Goal: Task Accomplishment & Management: Use online tool/utility

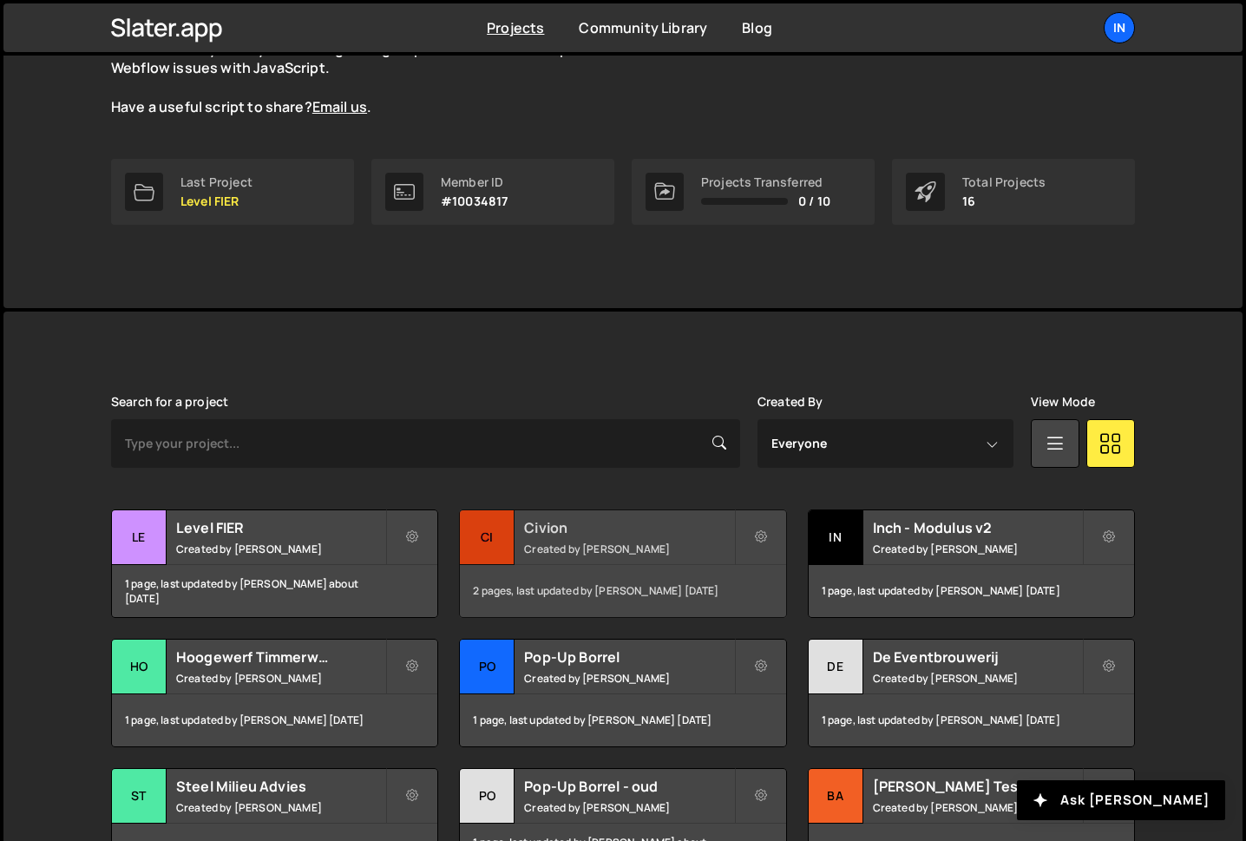
scroll to position [199, 0]
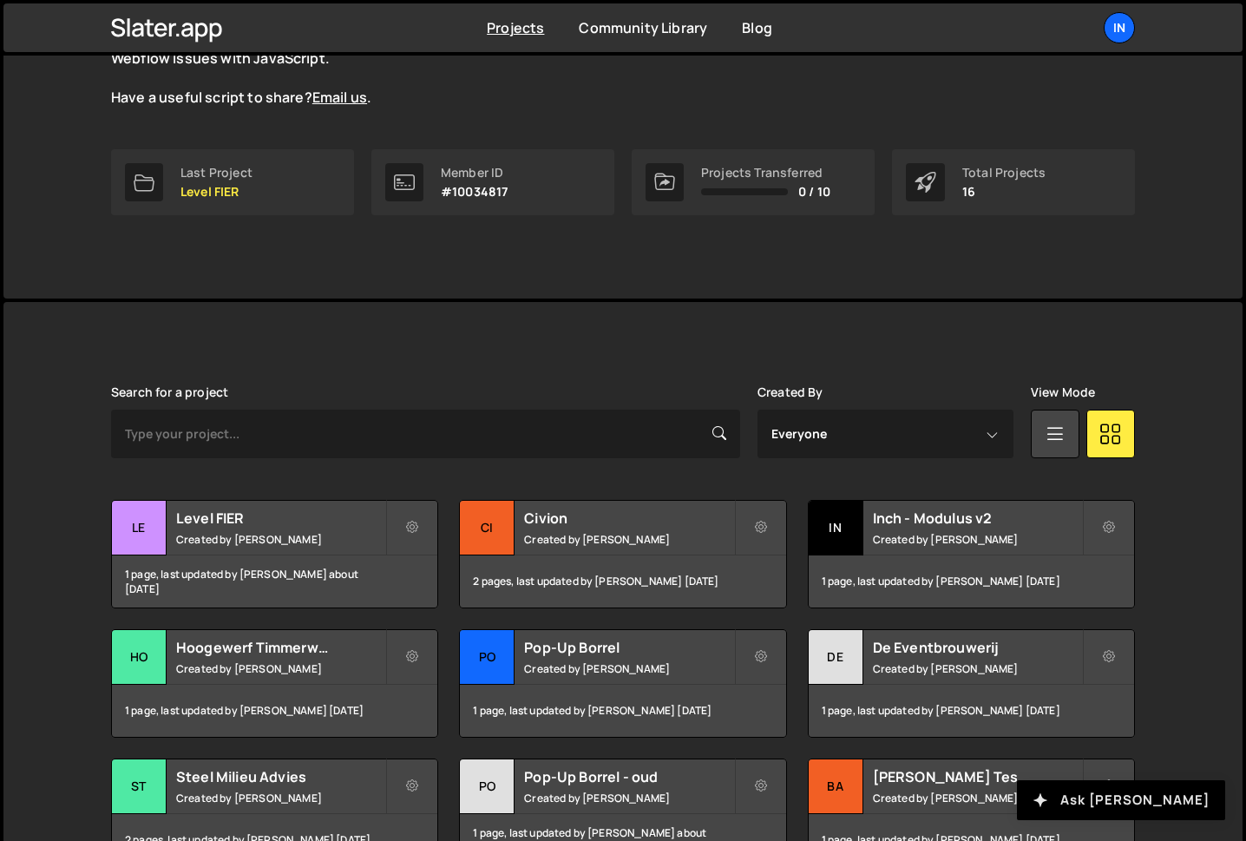
click at [1124, 799] on button "Ask [PERSON_NAME]" at bounding box center [1121, 800] width 208 height 40
click at [953, 515] on h2 "Inch - Modulus v2" at bounding box center [977, 517] width 209 height 19
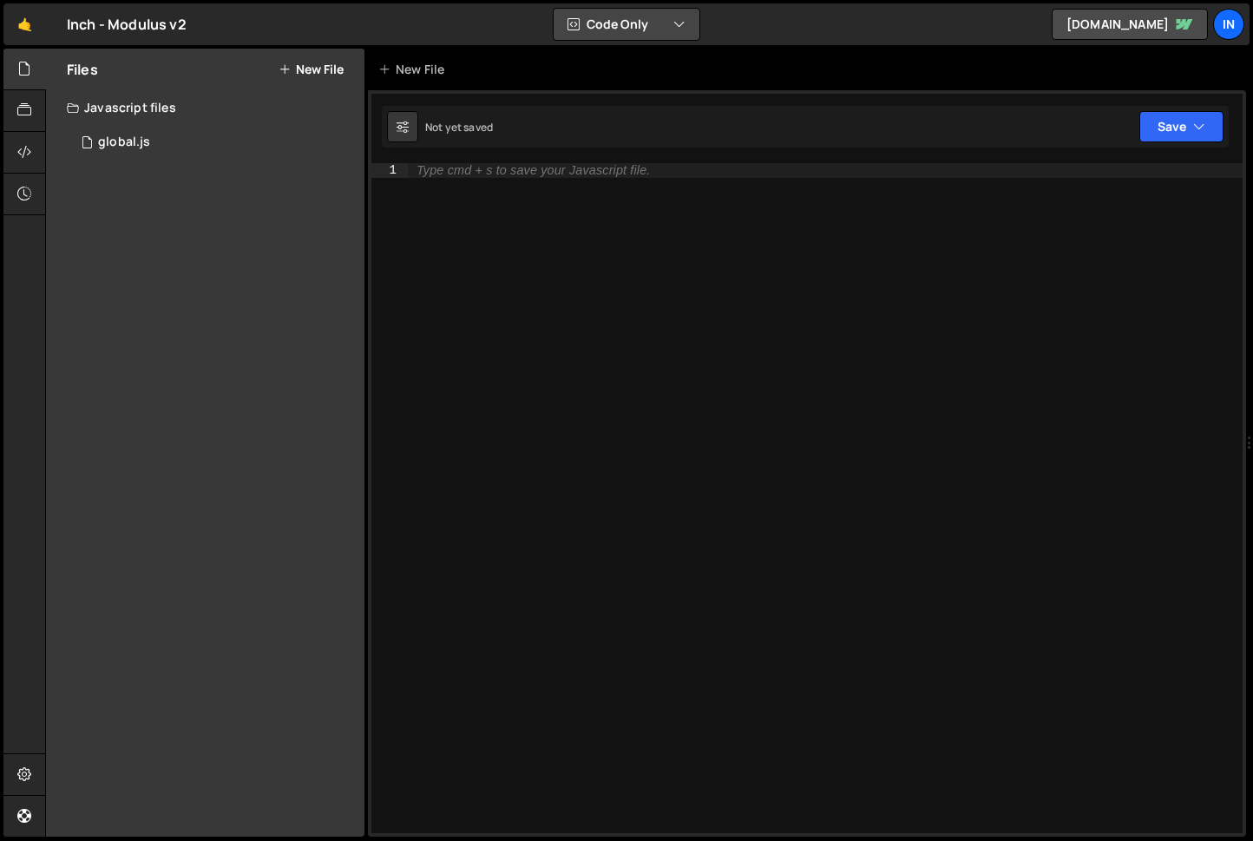
click at [623, 18] on button "Code Only" at bounding box center [626, 24] width 146 height 31
click at [628, 90] on button "Code + Tools" at bounding box center [627, 93] width 146 height 31
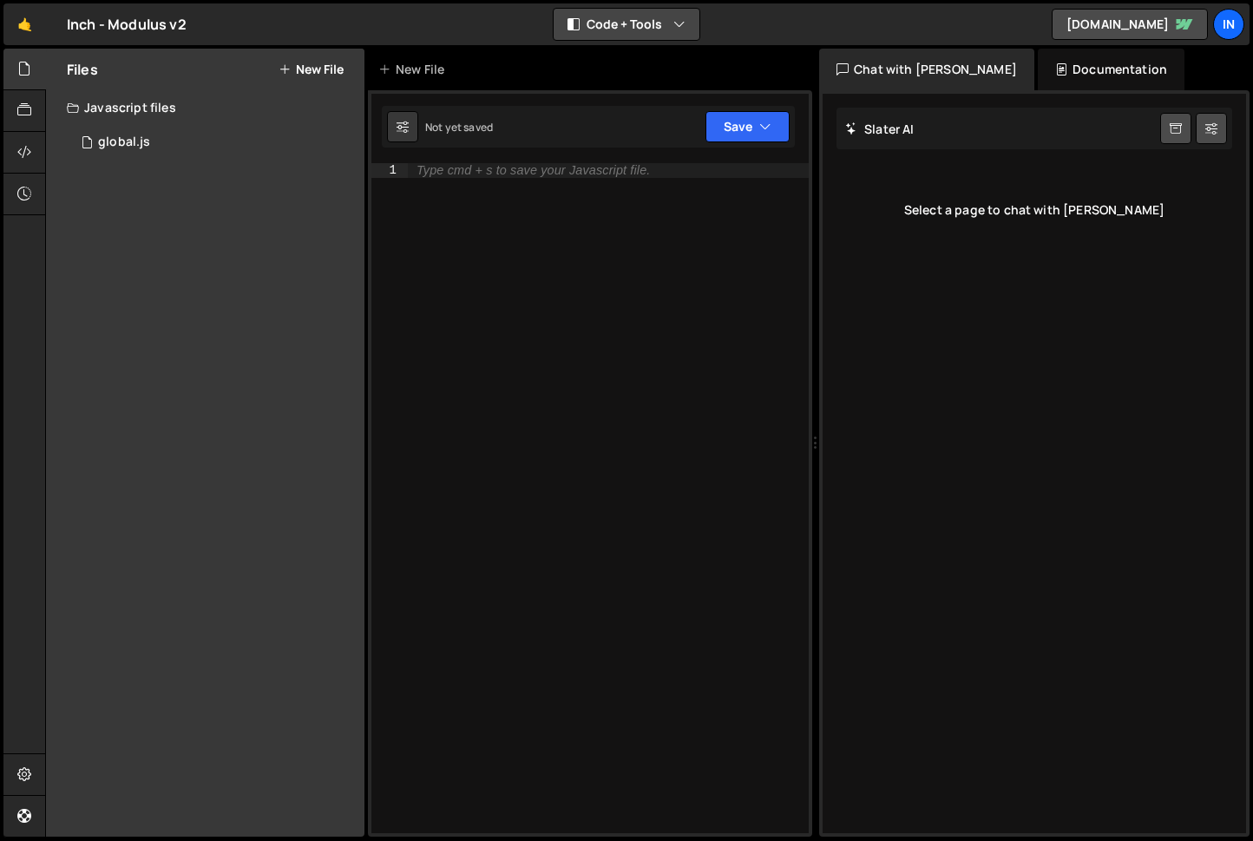
click at [637, 16] on button "Code + Tools" at bounding box center [626, 24] width 146 height 31
click at [635, 69] on button "Code Only" at bounding box center [627, 62] width 146 height 31
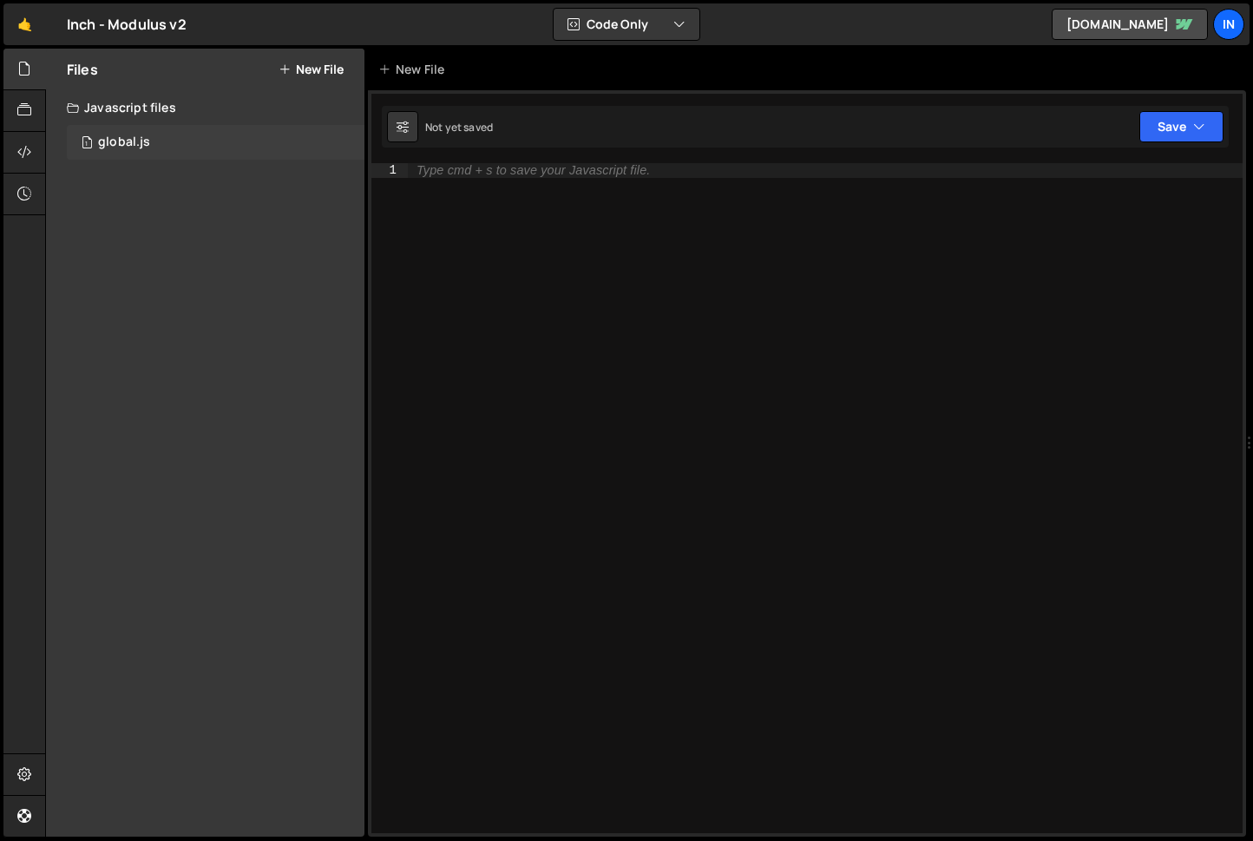
click at [151, 135] on div "1 global.js 0" at bounding box center [216, 142] width 298 height 35
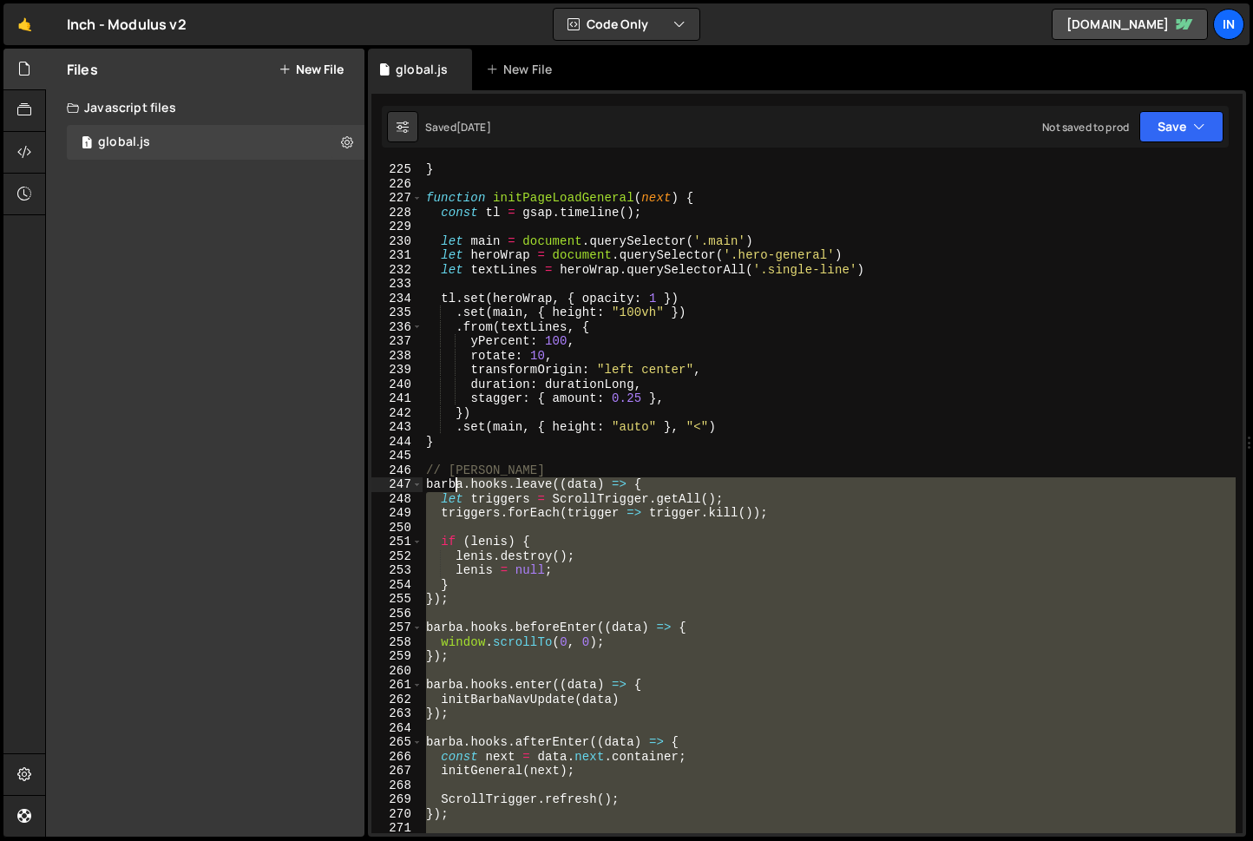
scroll to position [3203, 0]
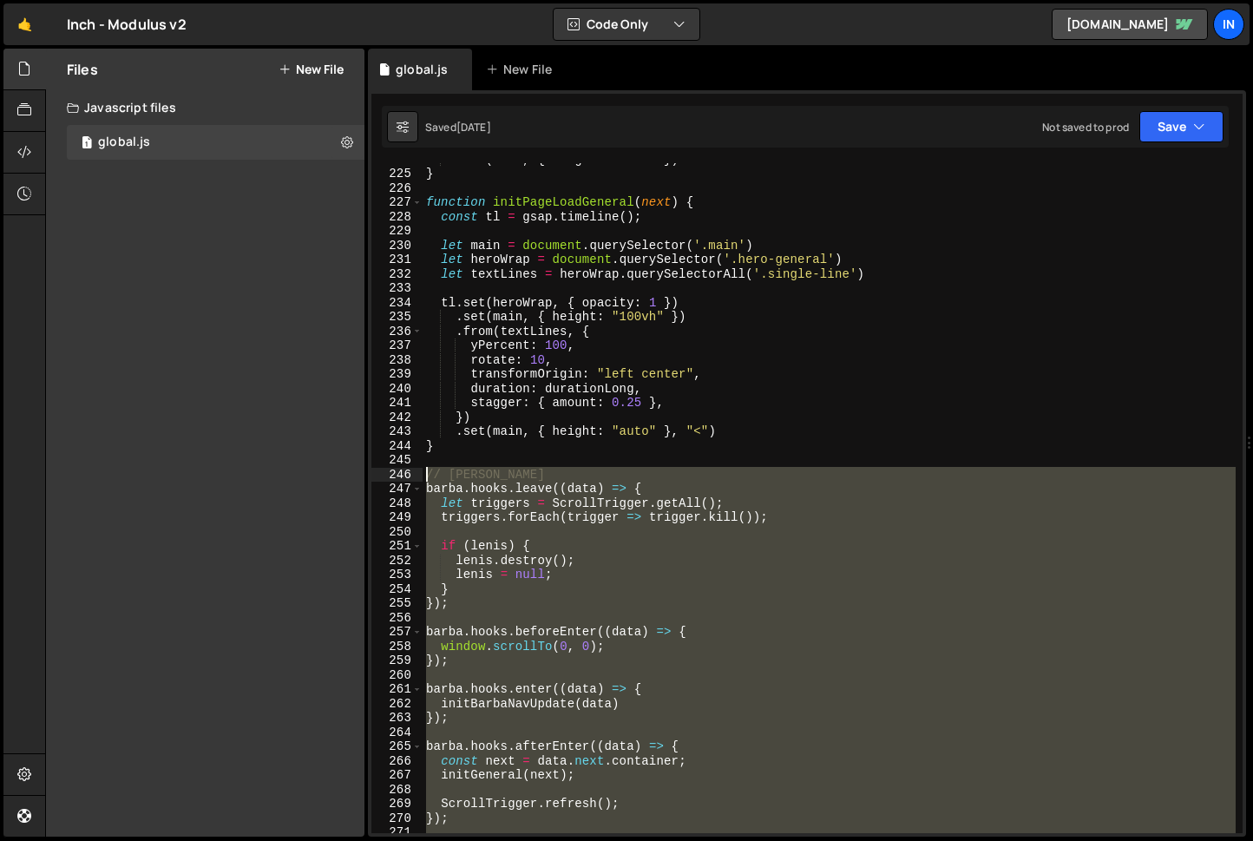
drag, startPoint x: 587, startPoint y: 790, endPoint x: 416, endPoint y: 473, distance: 361.0
click at [416, 473] on div "}); 224 225 226 227 228 229 230 231 232 233 234 235 236 237 238 239 240 241 242…" at bounding box center [806, 498] width 871 height 670
click at [683, 577] on div ". set ( main , { height : "auto" }) } function initPageLoadGeneral ( next ) { c…" at bounding box center [828, 501] width 813 height 698
type textarea "[PERSON_NAME] = null;"
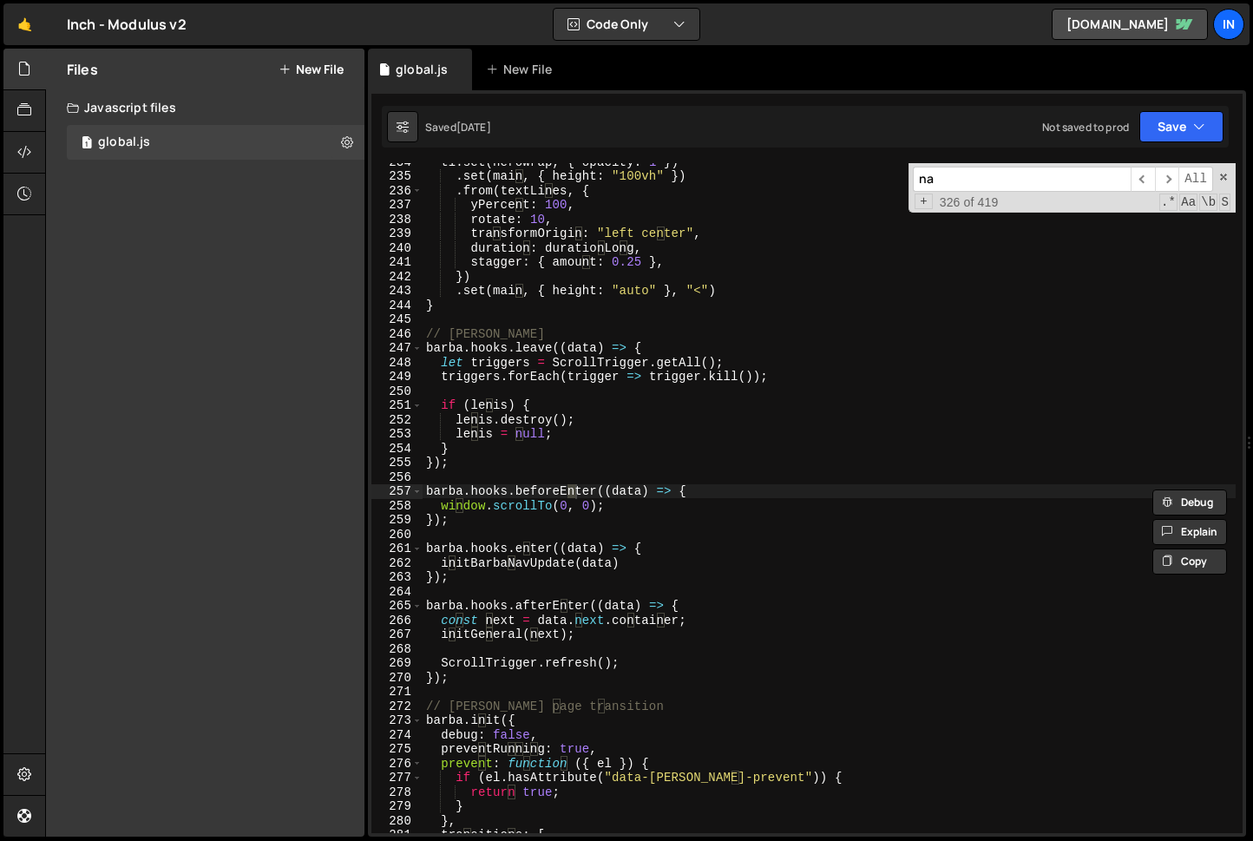
scroll to position [3344, 0]
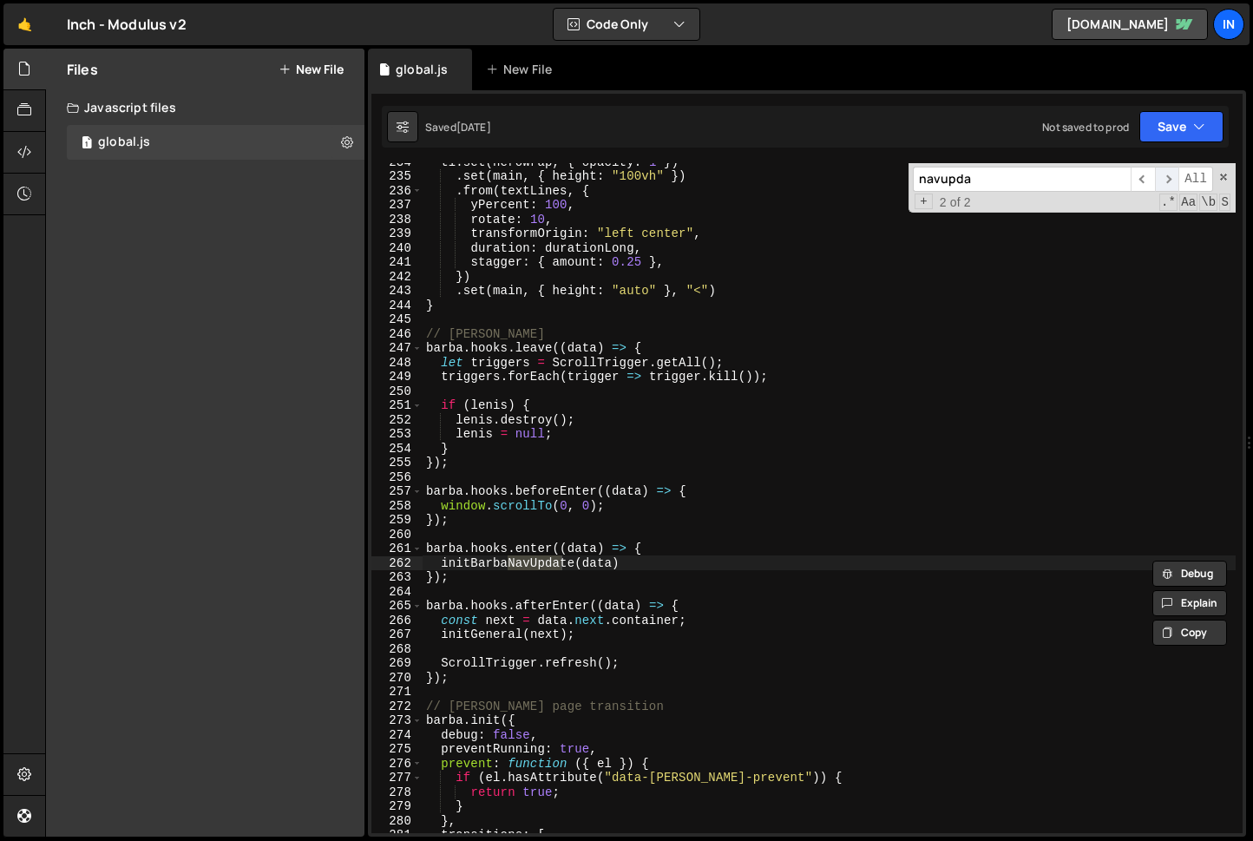
click at [1170, 177] on span "​" at bounding box center [1167, 179] width 24 height 25
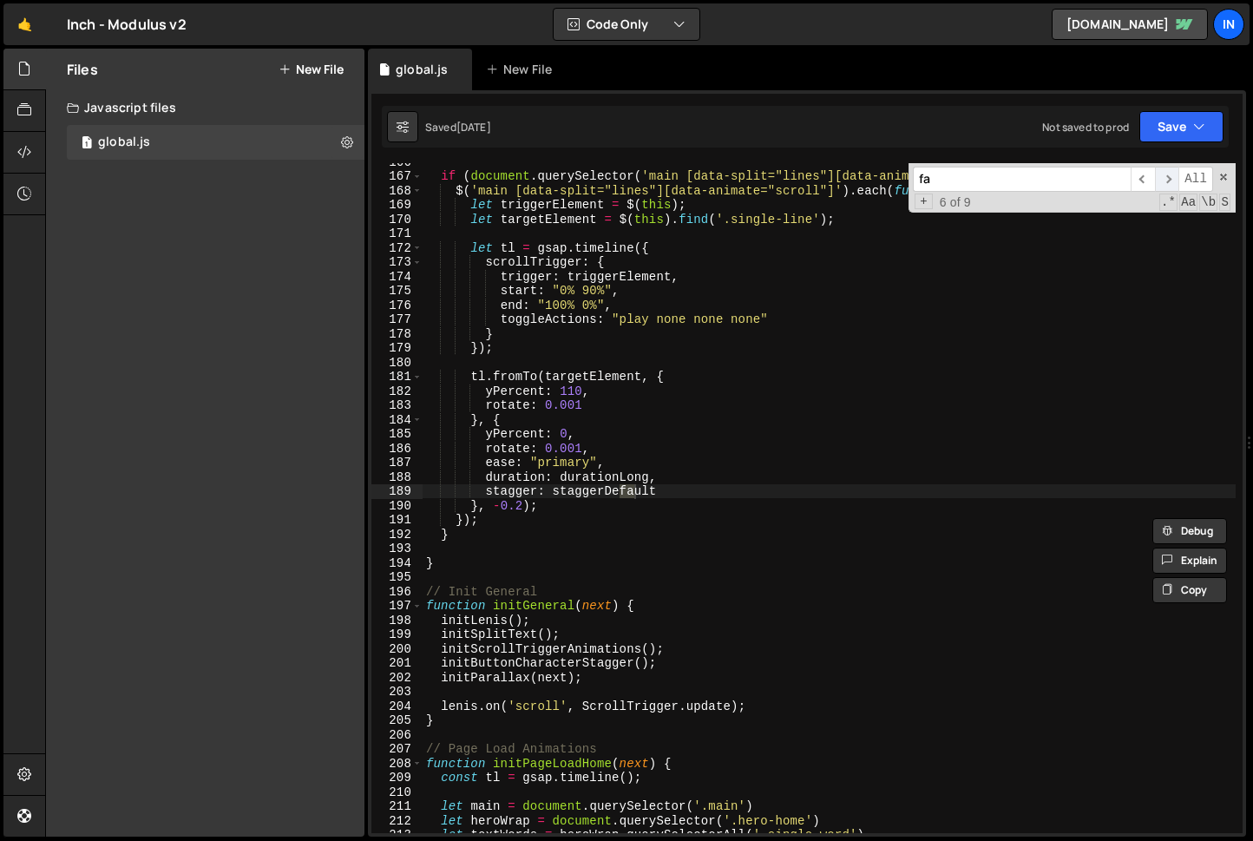
scroll to position [2370, 0]
type input "f"
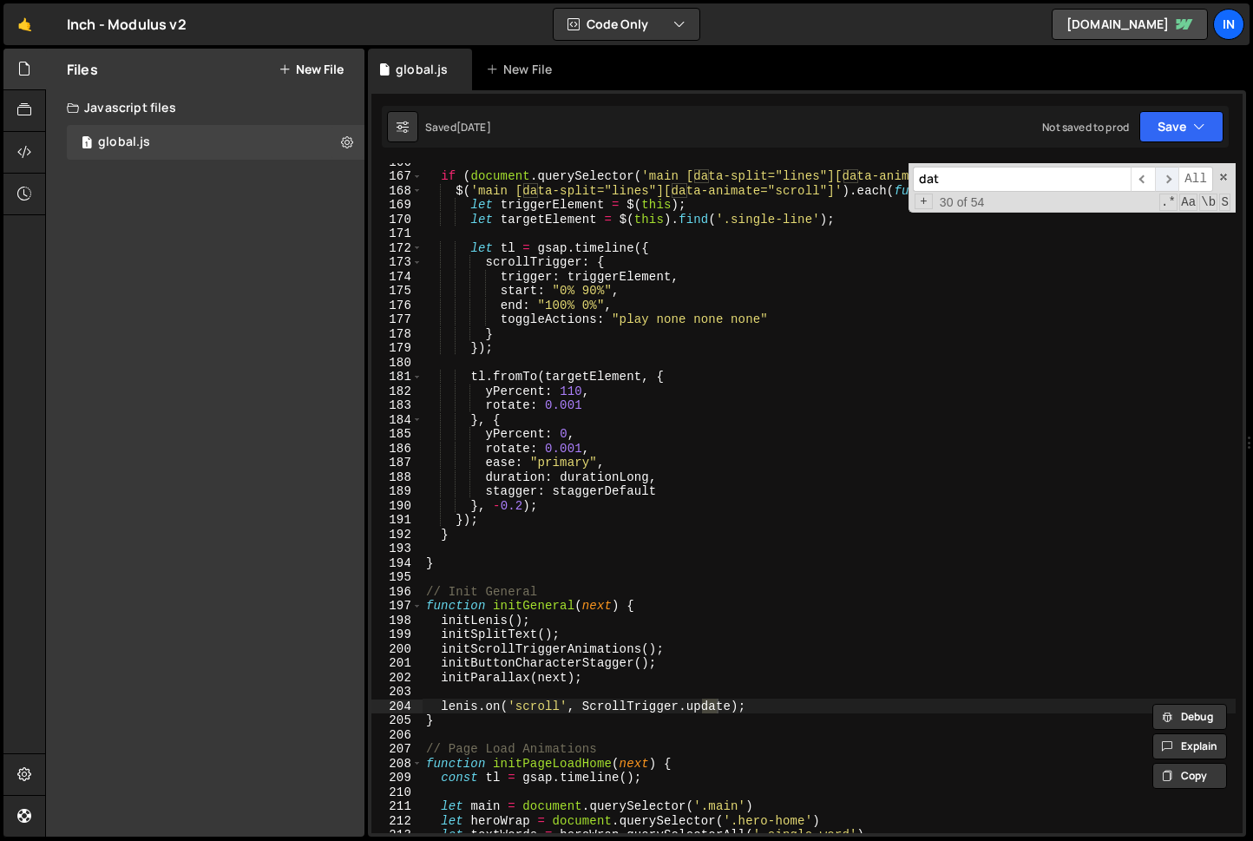
type input "data"
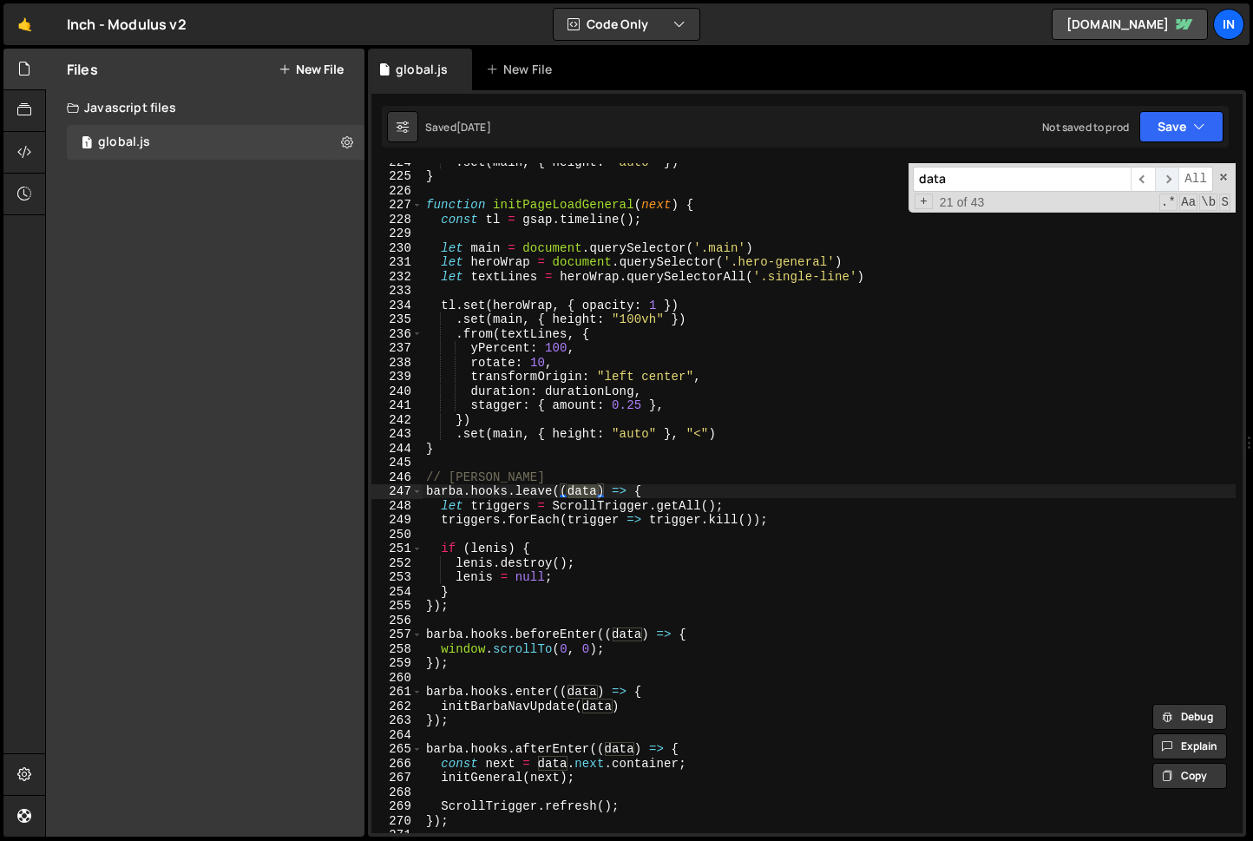
scroll to position [3200, 0]
type textarea "[PERSON_NAME].hooks.leave((data) => {"
